Goal: Check status

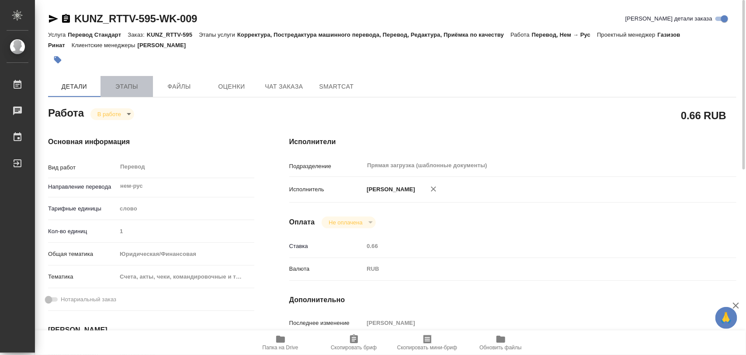
click at [132, 87] on span "Этапы" at bounding box center [127, 86] width 42 height 11
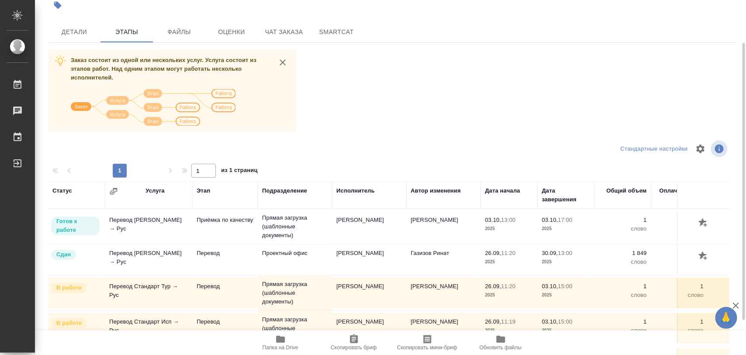
scroll to position [99, 0]
